Goal: Information Seeking & Learning: Learn about a topic

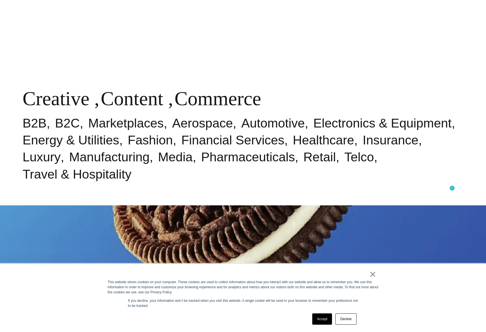
scroll to position [454, 0]
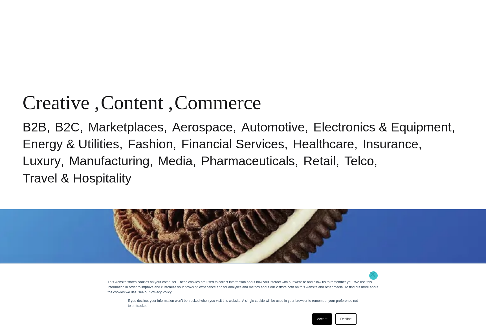
click at [373, 275] on link "×" at bounding box center [372, 273] width 7 height 5
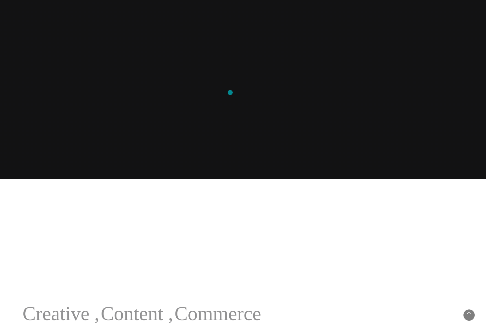
scroll to position [0, 0]
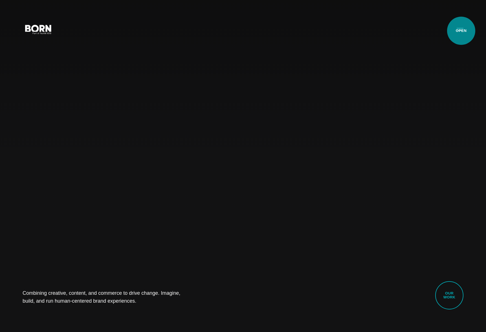
click at [460, 30] on button "Primary Menu" at bounding box center [460, 29] width 14 height 12
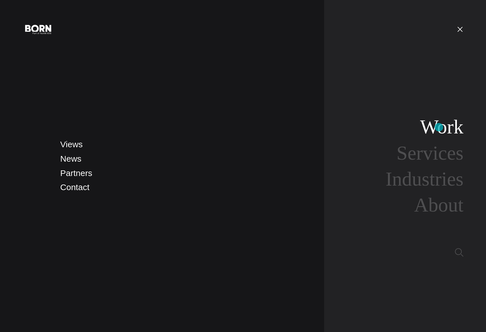
click at [439, 127] on link "Work" at bounding box center [441, 127] width 43 height 22
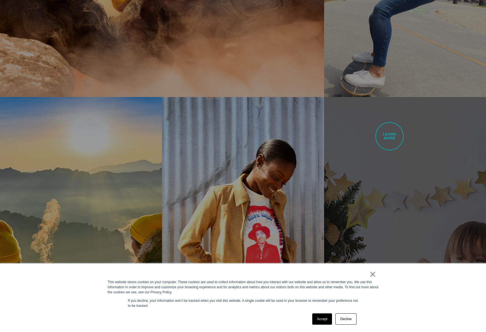
scroll to position [471, 0]
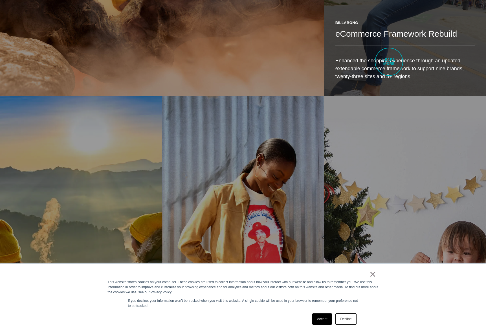
click at [389, 62] on p "Enhanced the shopping experience through an updated extendable commerce framewo…" at bounding box center [404, 69] width 139 height 24
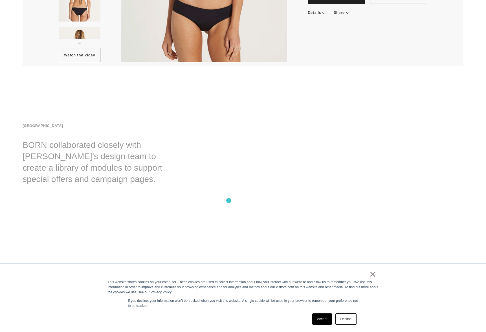
scroll to position [4736, 0]
